Goal: Navigation & Orientation: Find specific page/section

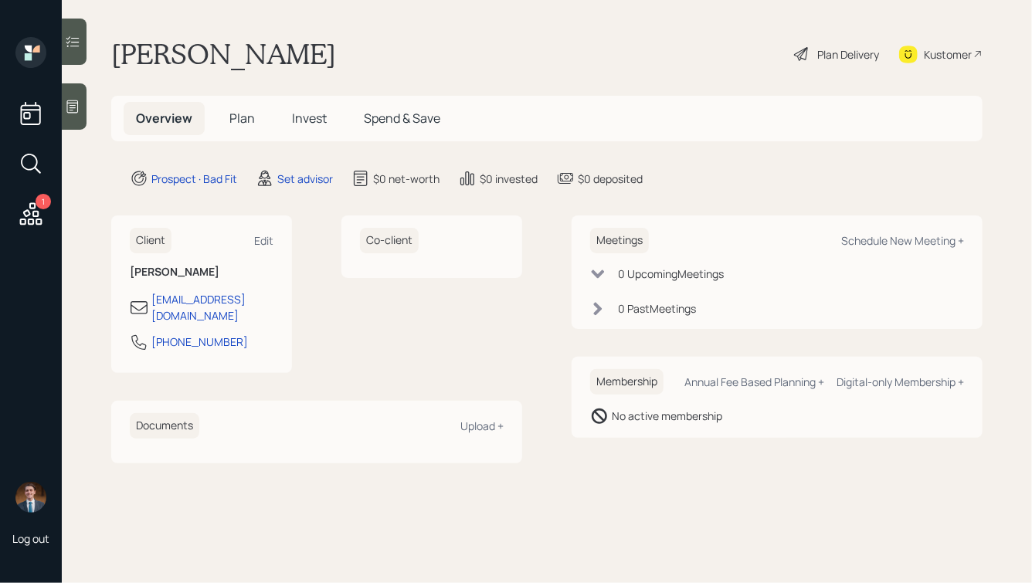
click at [70, 104] on icon at bounding box center [72, 106] width 15 height 15
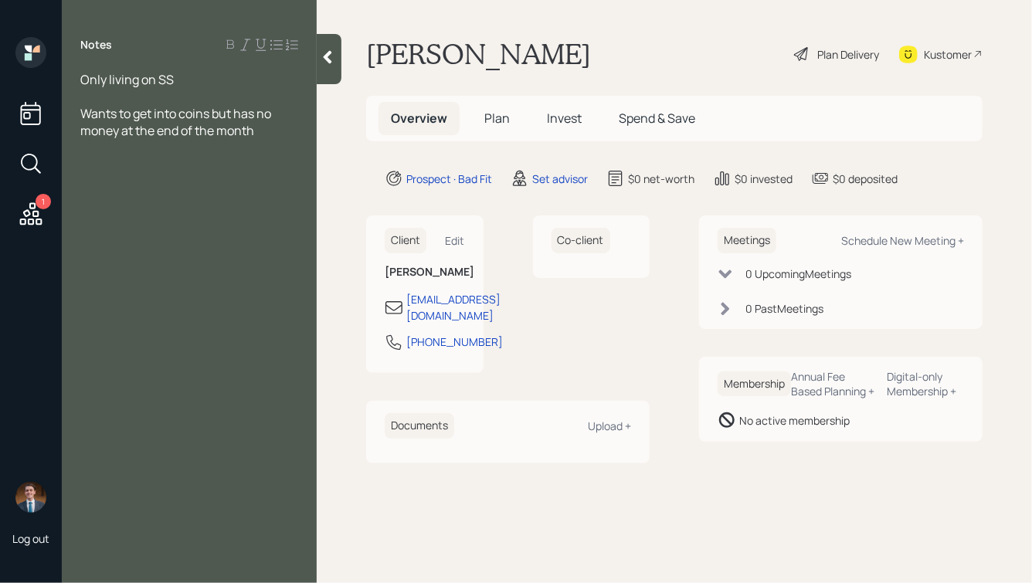
click at [330, 68] on div at bounding box center [329, 59] width 25 height 50
